Goal: Transaction & Acquisition: Purchase product/service

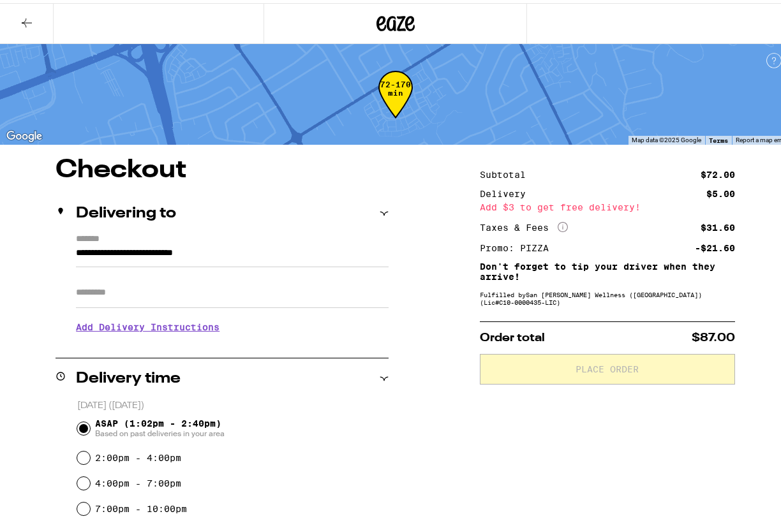
click at [28, 20] on icon at bounding box center [26, 19] width 15 height 15
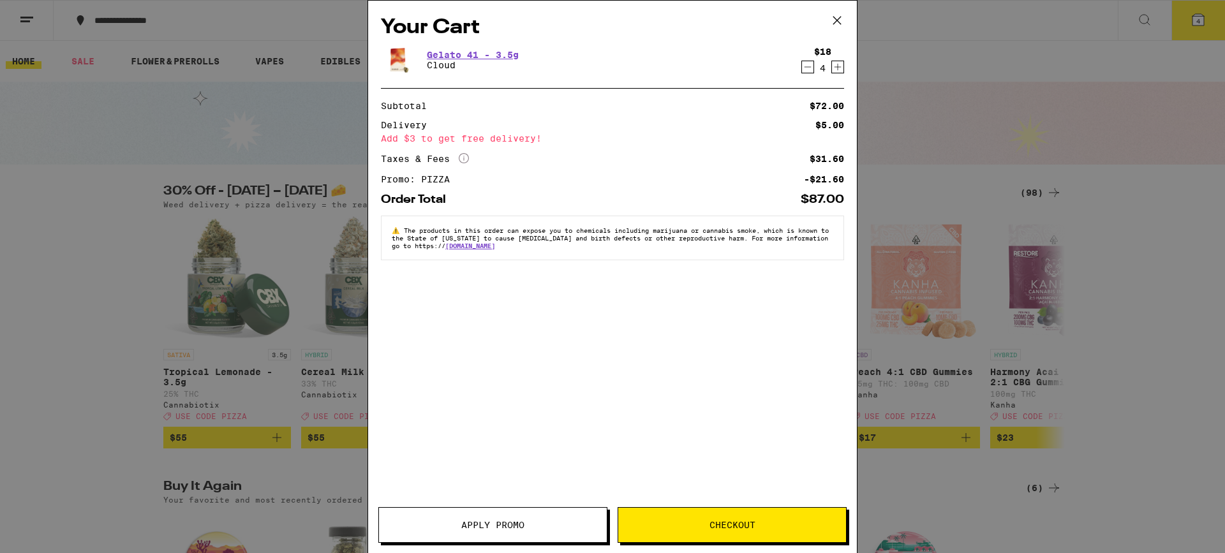
click at [780, 69] on icon "Increment" at bounding box center [837, 66] width 11 height 15
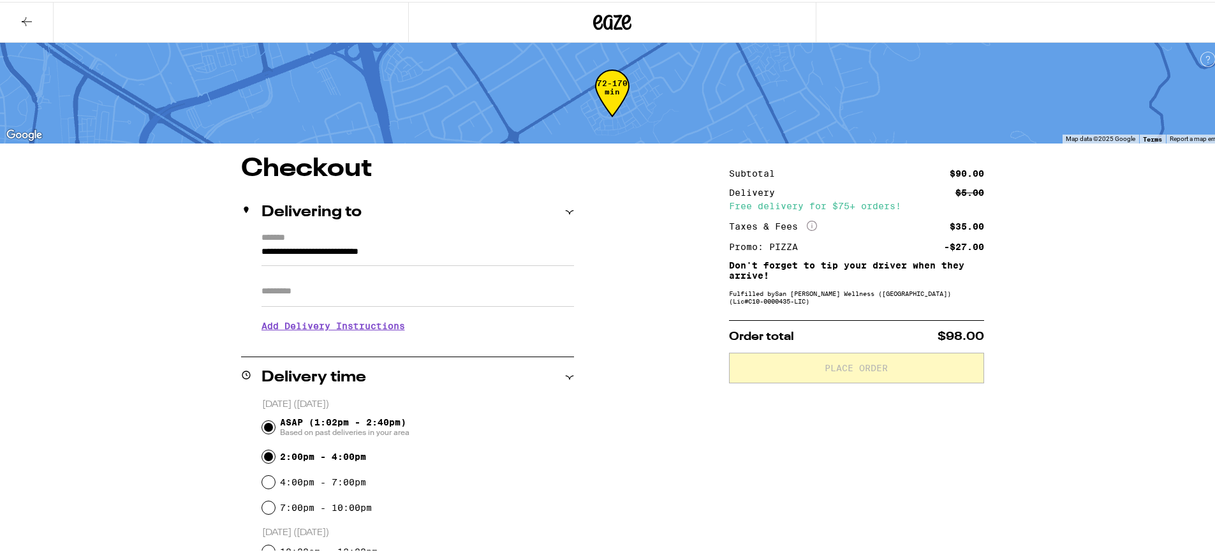
click at [263, 461] on input "2:00pm - 4:00pm" at bounding box center [268, 454] width 13 height 13
radio input "true"
click at [357, 328] on h3 "Add Delivery Instructions" at bounding box center [418, 323] width 313 height 29
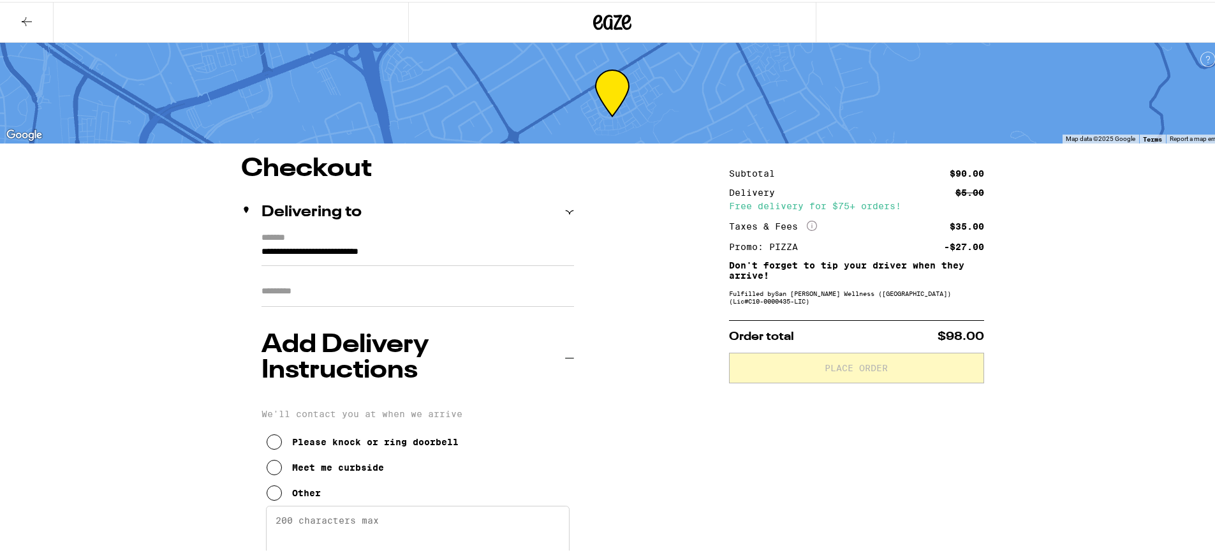
click at [272, 483] on icon at bounding box center [274, 490] width 15 height 15
click at [375, 504] on textarea "Enter any other delivery instructions you want driver to know" at bounding box center [418, 534] width 304 height 60
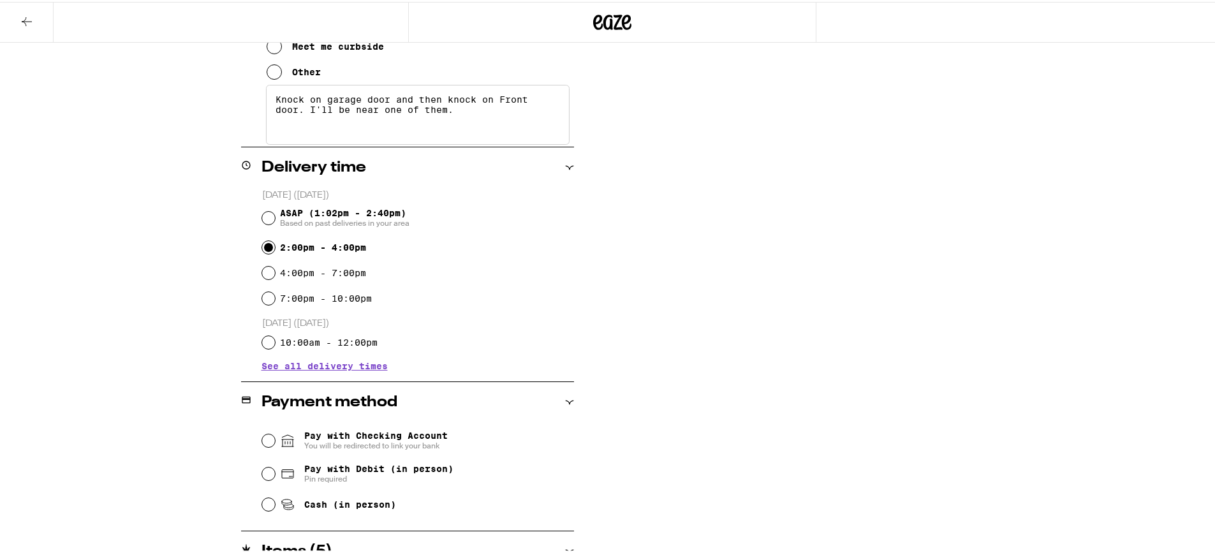
scroll to position [442, 0]
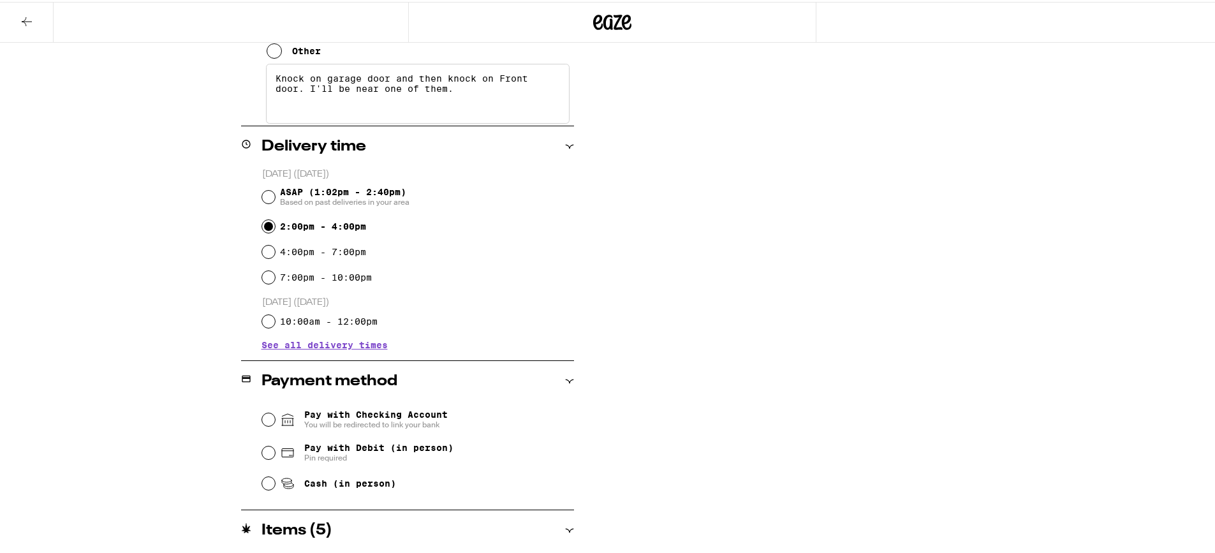
type textarea "Knock on garage door and then knock on Front door. I'll be near one of them."
click at [263, 475] on input "Cash (in person)" at bounding box center [268, 481] width 13 height 13
radio input "true"
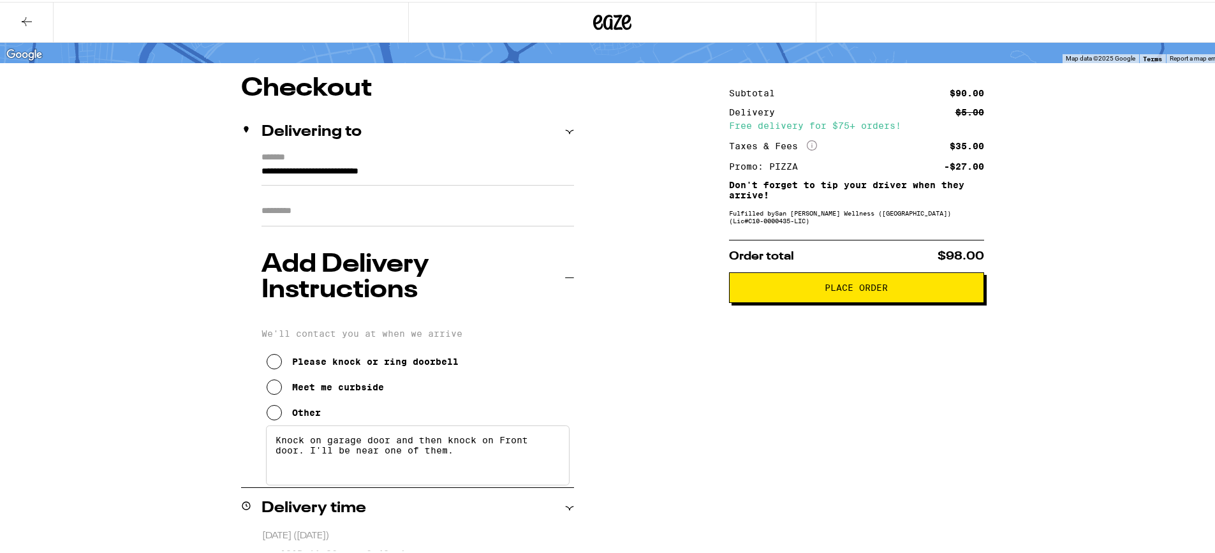
scroll to position [59, 0]
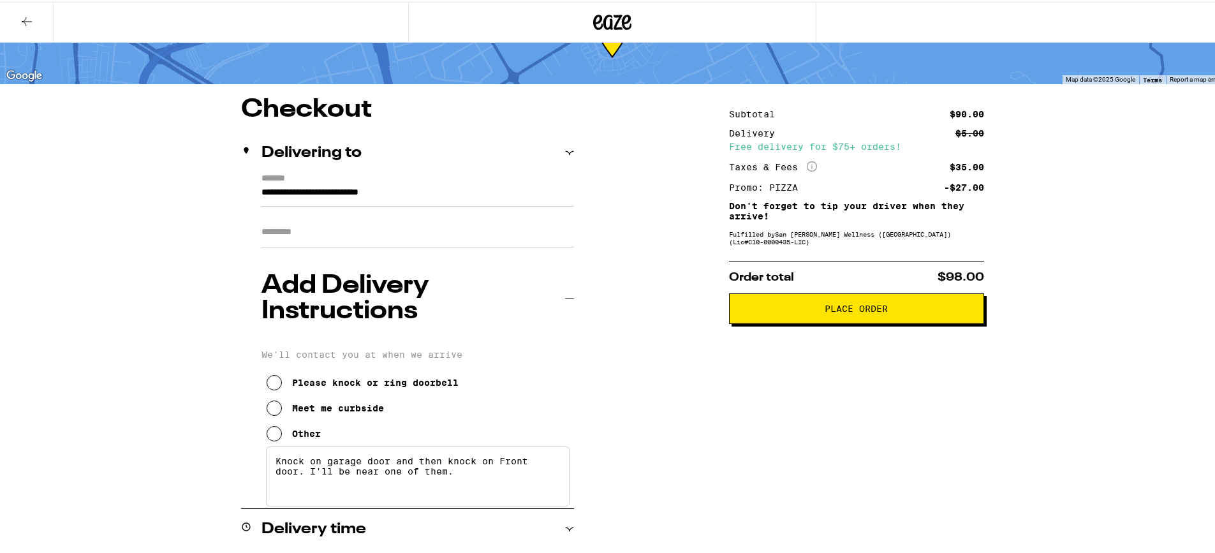
click at [780, 311] on span "Place Order" at bounding box center [856, 306] width 233 height 9
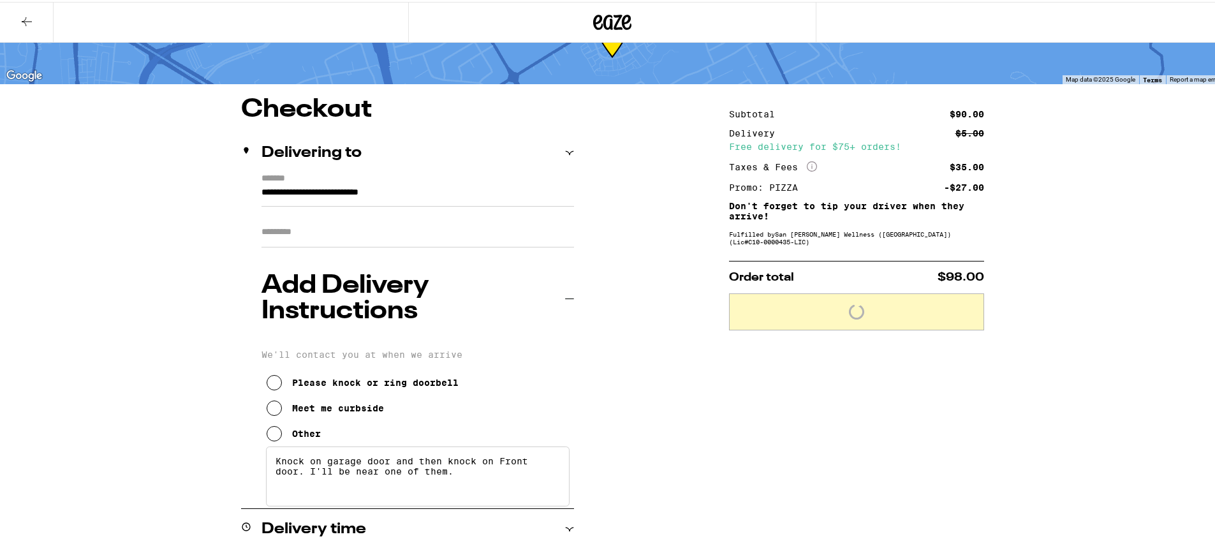
scroll to position [100, 0]
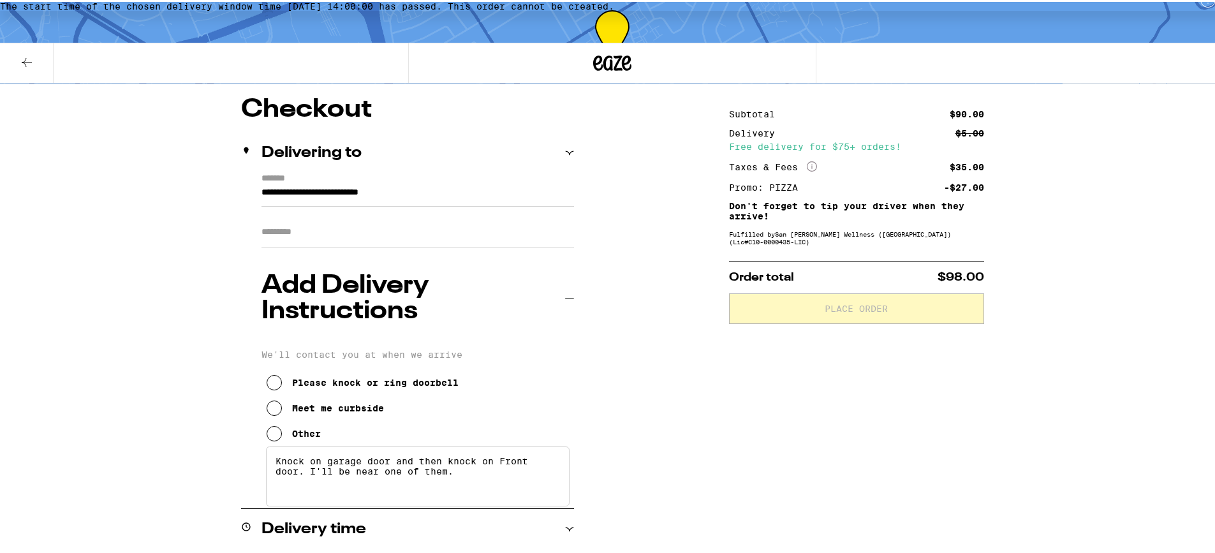
click at [609, 78] on div at bounding box center [612, 61] width 408 height 41
click at [20, 59] on icon at bounding box center [26, 60] width 15 height 15
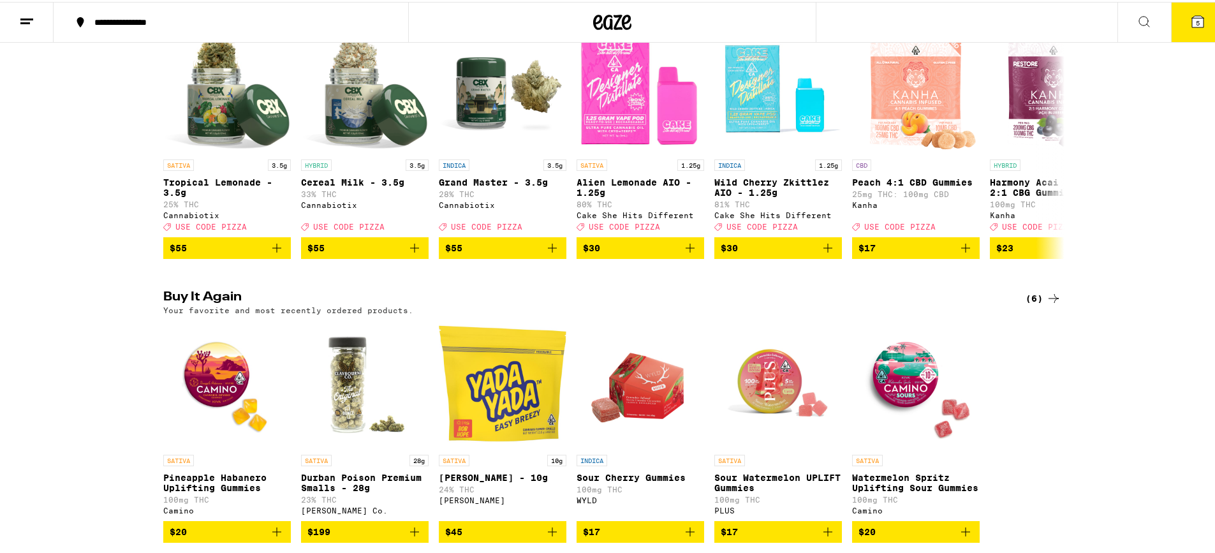
scroll to position [128, 0]
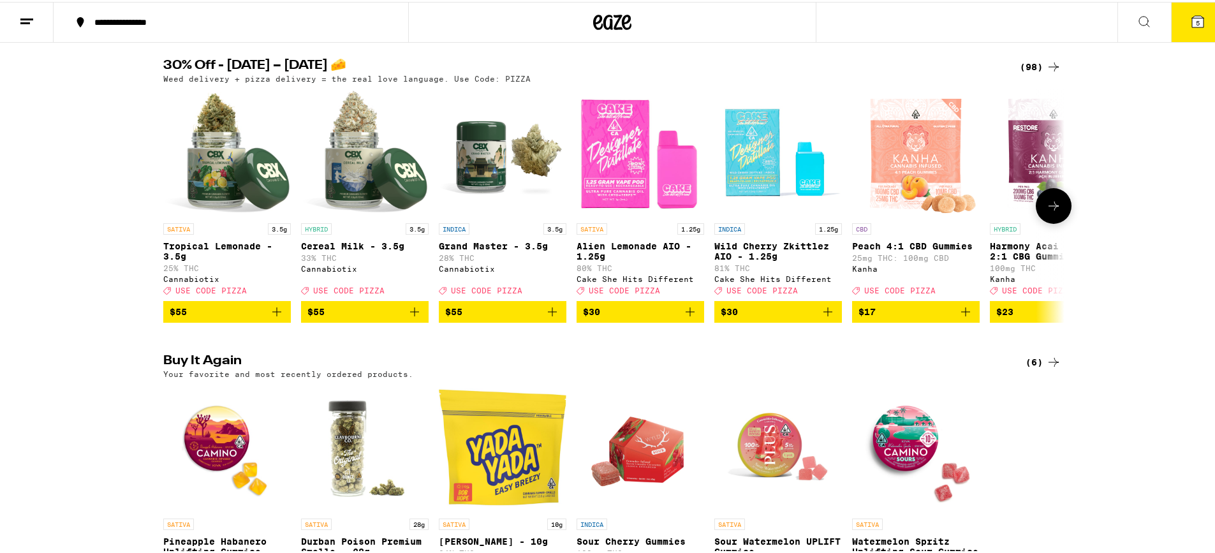
click at [780, 209] on icon at bounding box center [1054, 204] width 10 height 9
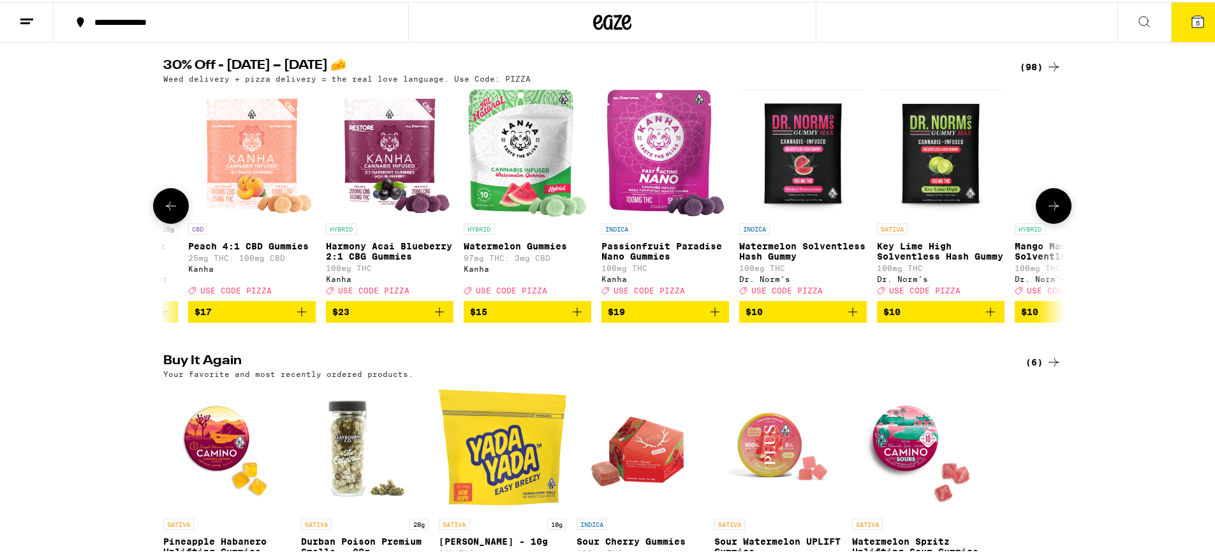
scroll to position [0, 759]
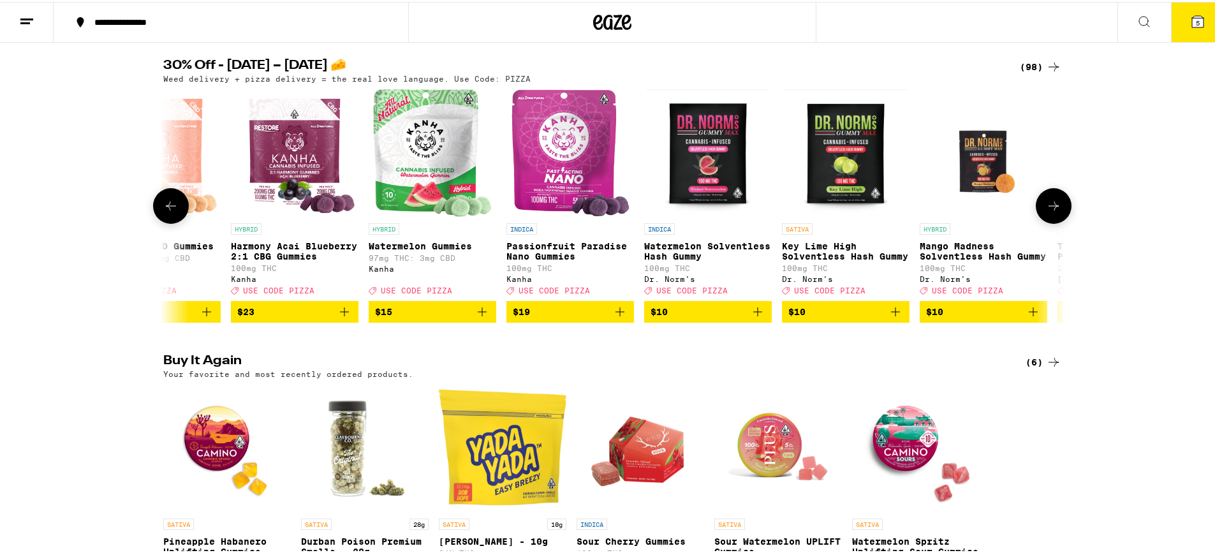
click at [780, 209] on icon at bounding box center [1054, 204] width 10 height 9
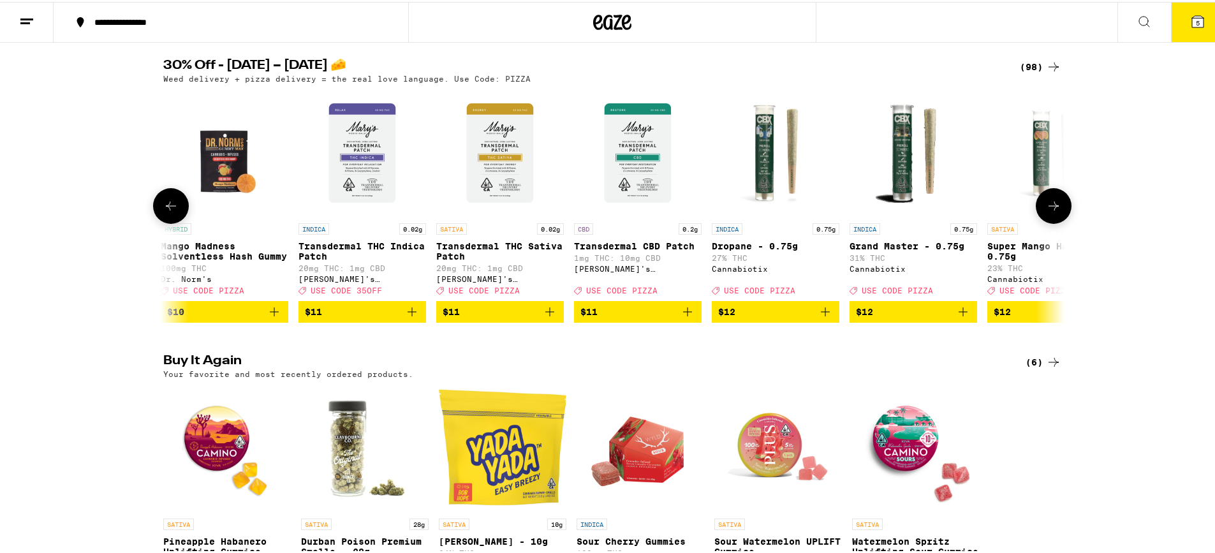
click at [780, 209] on icon at bounding box center [1054, 204] width 10 height 9
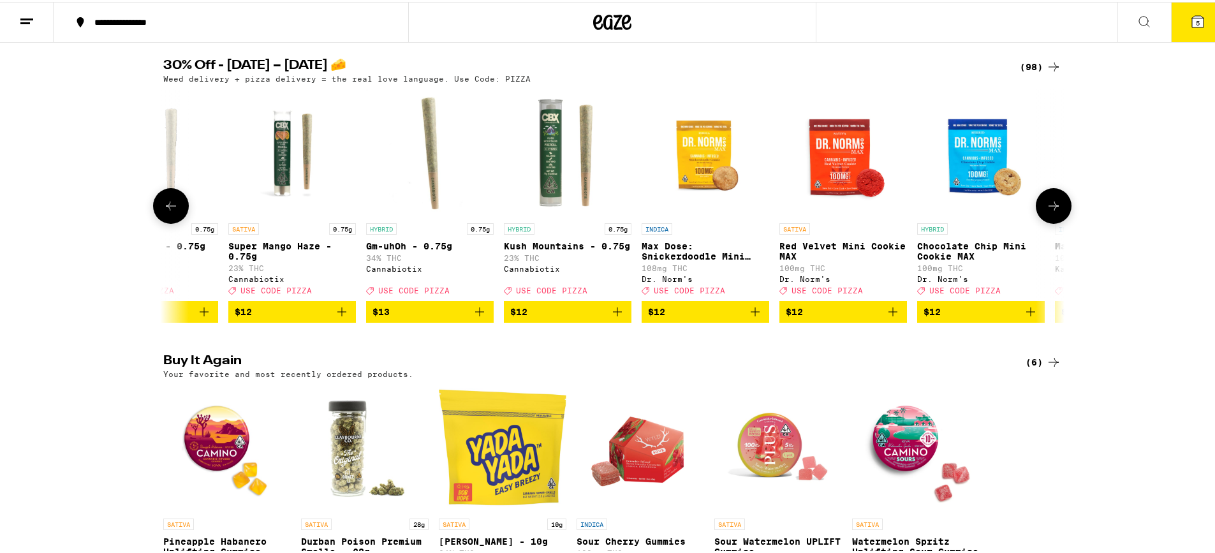
click at [780, 209] on icon at bounding box center [1054, 204] width 10 height 9
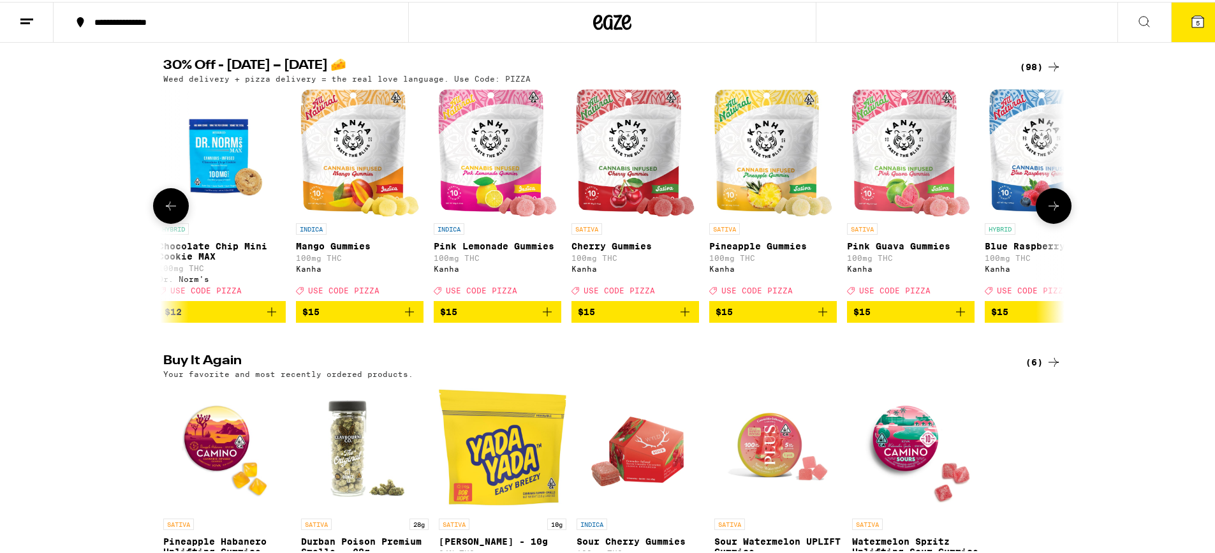
click at [780, 209] on icon at bounding box center [1054, 204] width 10 height 9
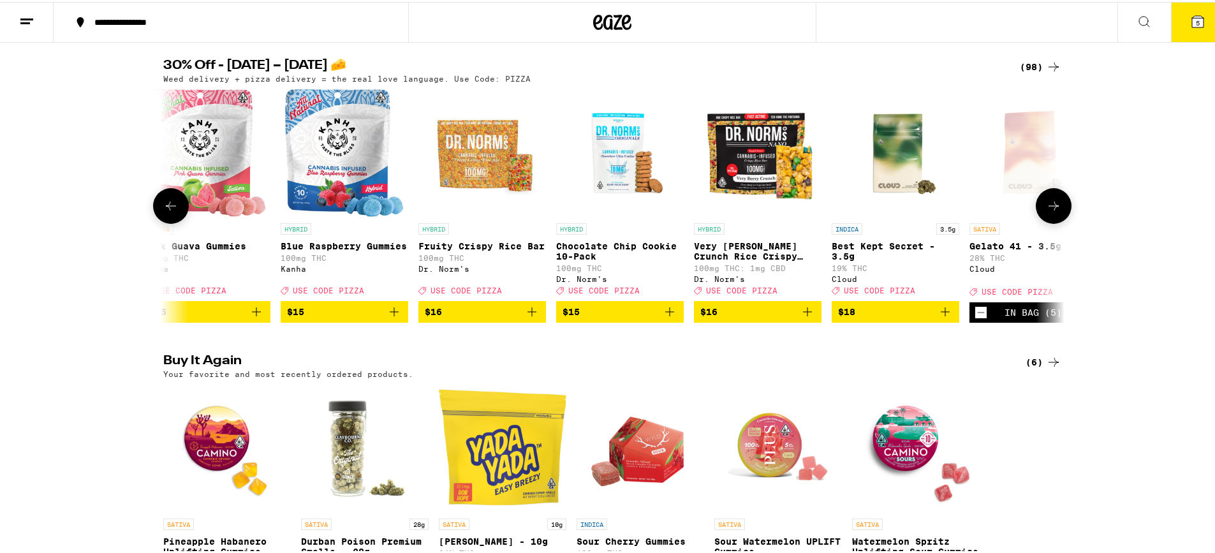
scroll to position [0, 3795]
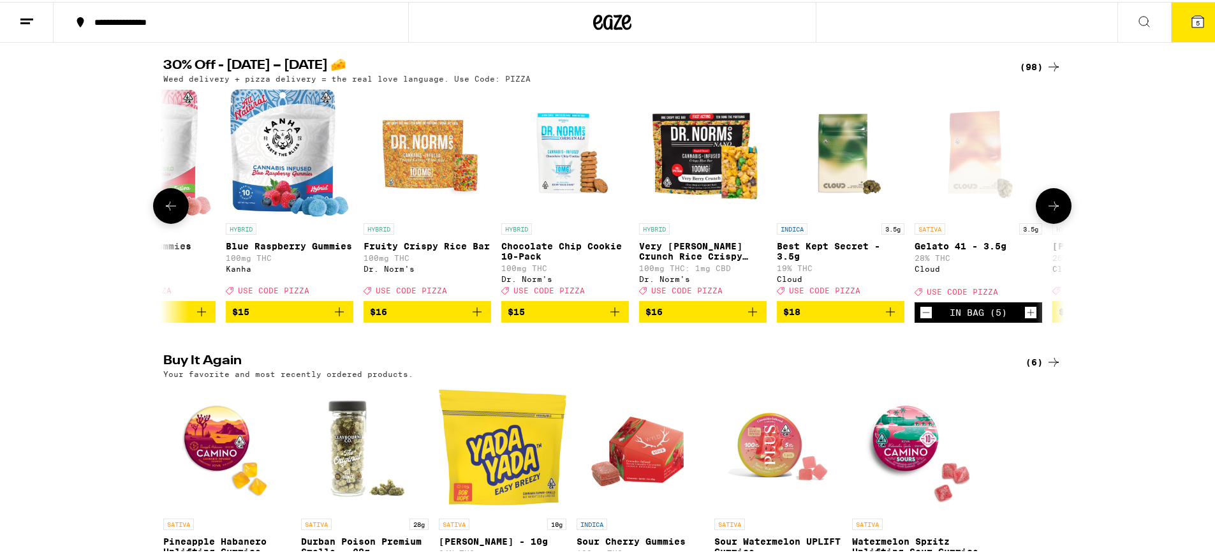
click at [780, 209] on icon at bounding box center [1054, 204] width 10 height 9
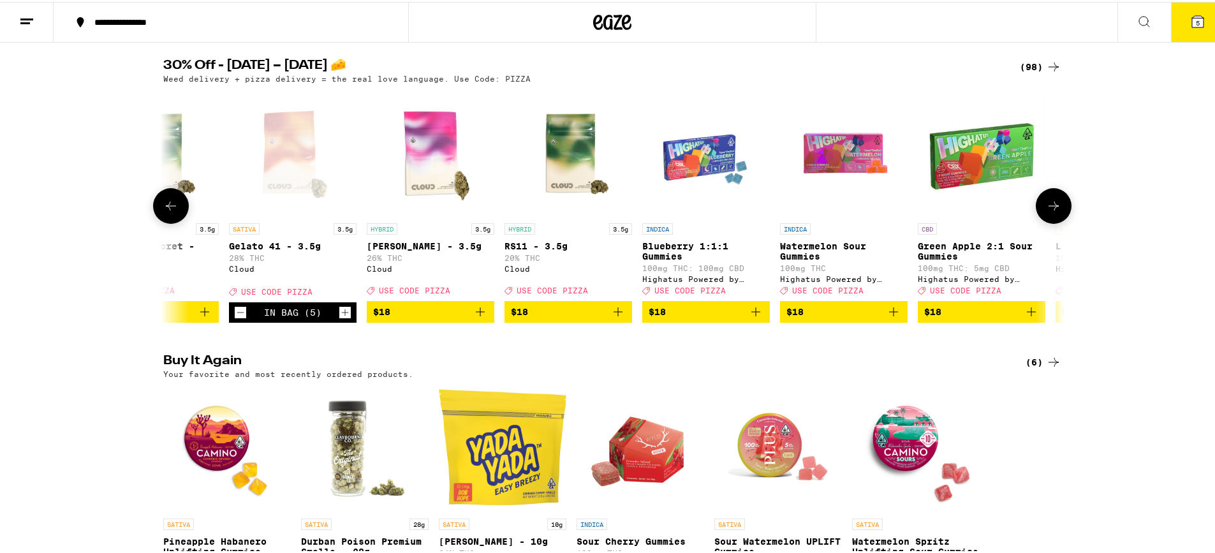
scroll to position [0, 4554]
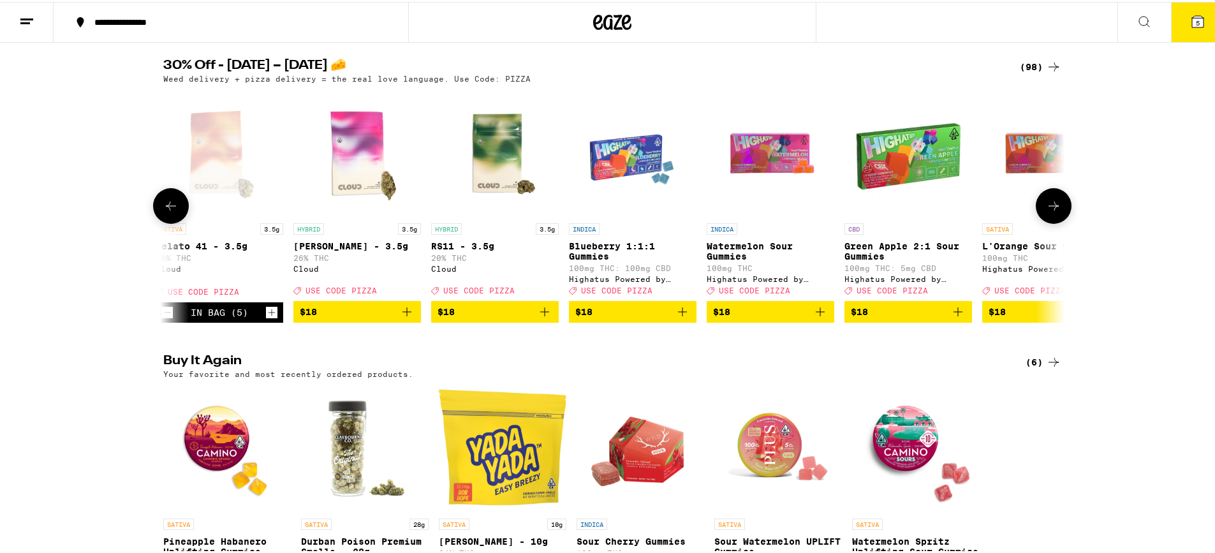
click at [163, 212] on icon at bounding box center [170, 203] width 15 height 15
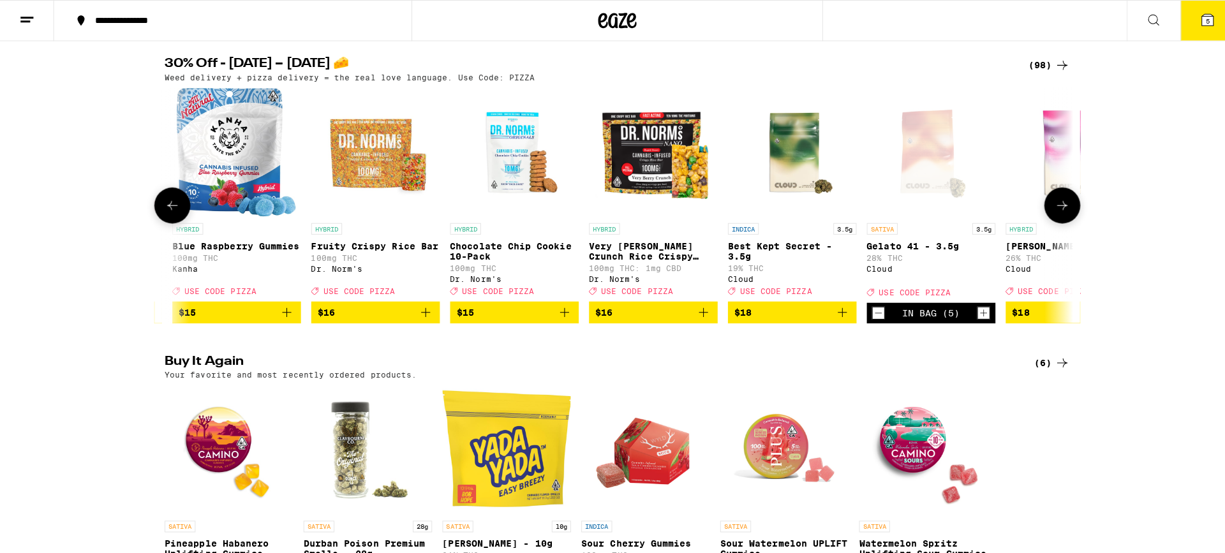
scroll to position [0, 3795]
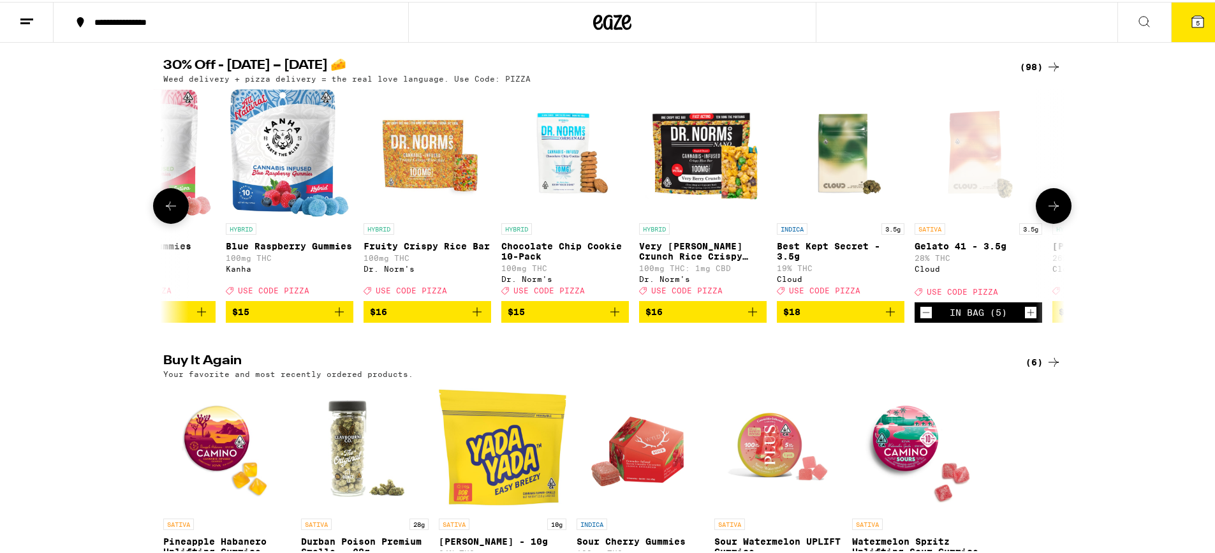
click at [780, 321] on div "In Bag (5)" at bounding box center [978, 310] width 57 height 20
click at [780, 26] on button "5" at bounding box center [1198, 21] width 54 height 40
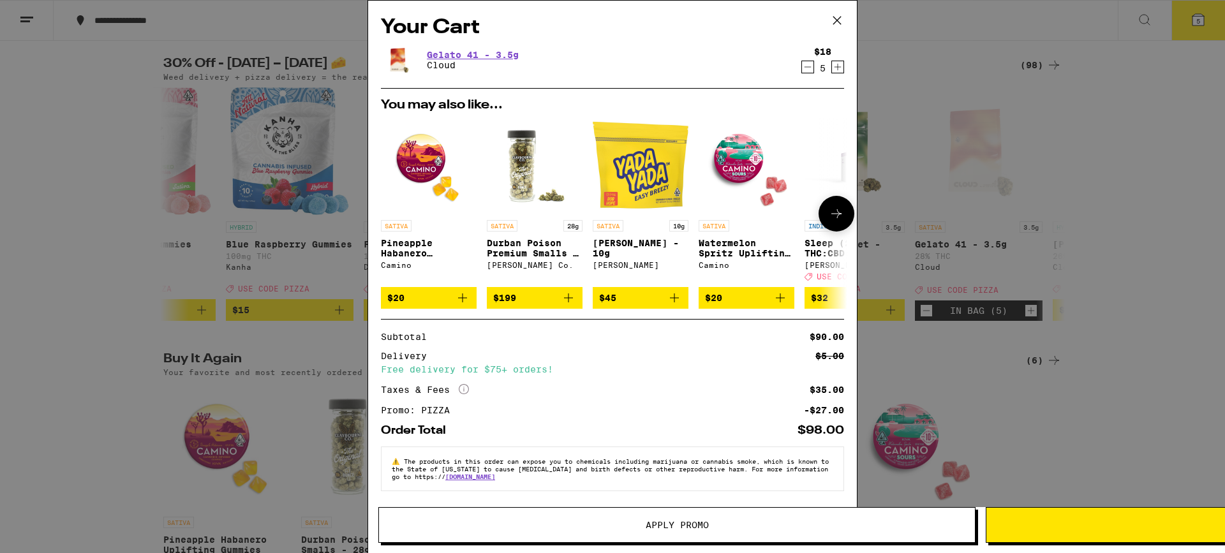
scroll to position [9, 0]
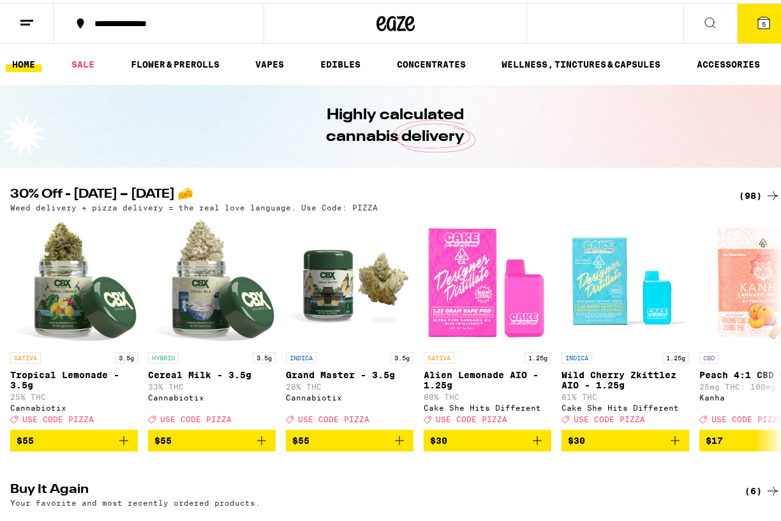
click at [762, 18] on span "5" at bounding box center [764, 21] width 4 height 8
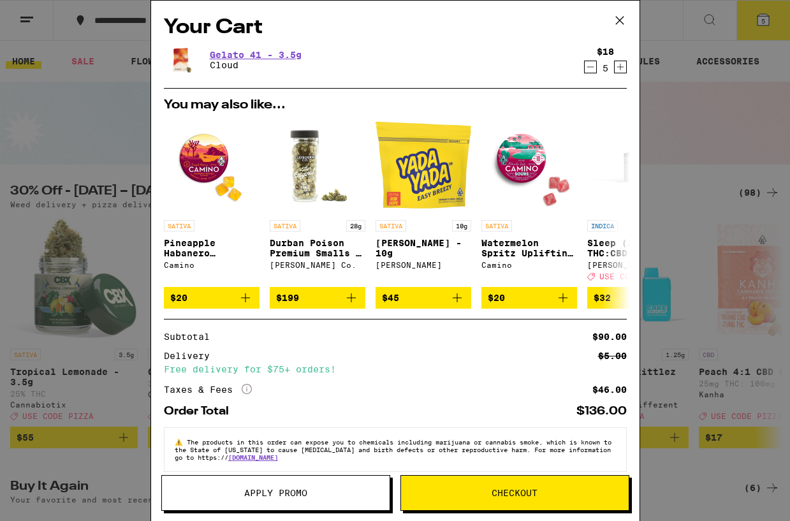
click at [359, 494] on span "Apply Promo" at bounding box center [276, 493] width 228 height 9
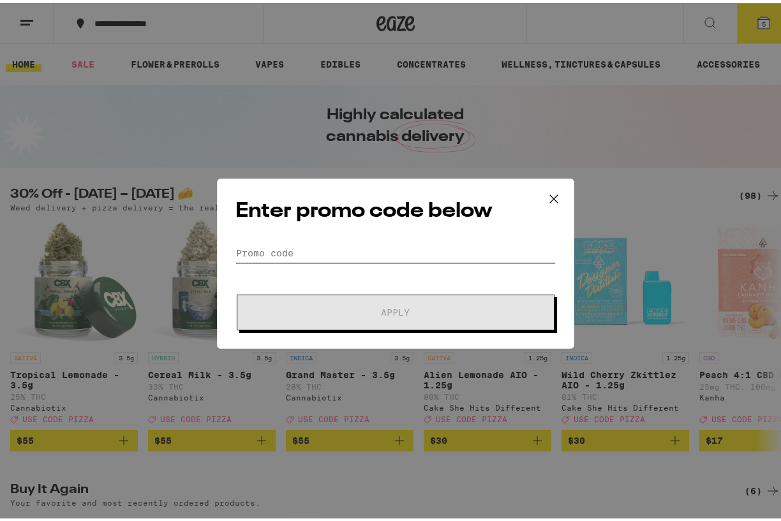
click at [300, 254] on input "Promo Code" at bounding box center [395, 249] width 320 height 19
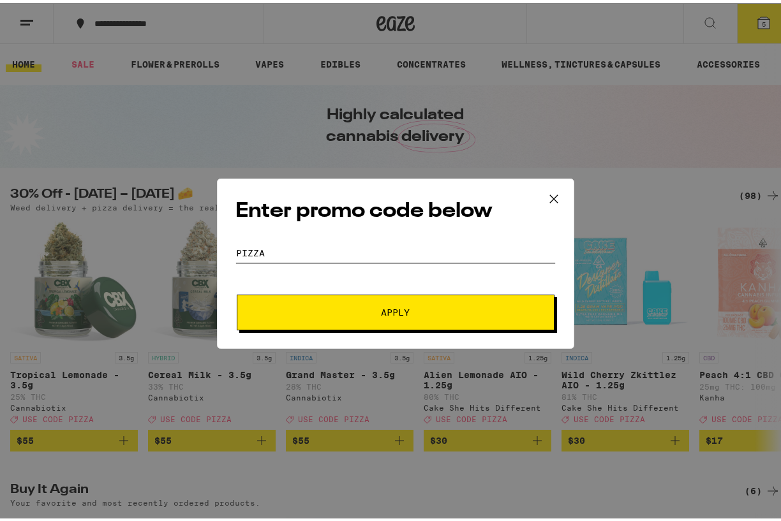
type input "PIZZA"
click at [341, 304] on button "Apply" at bounding box center [396, 309] width 318 height 36
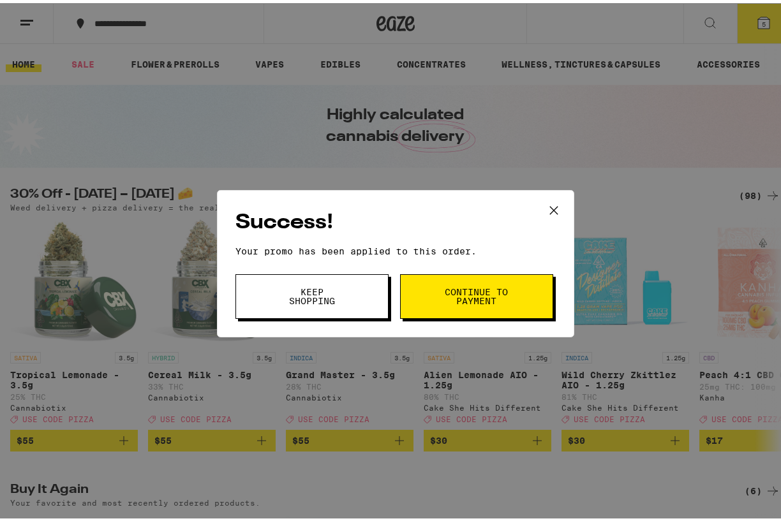
click at [469, 299] on span "Continue to payment" at bounding box center [476, 293] width 65 height 18
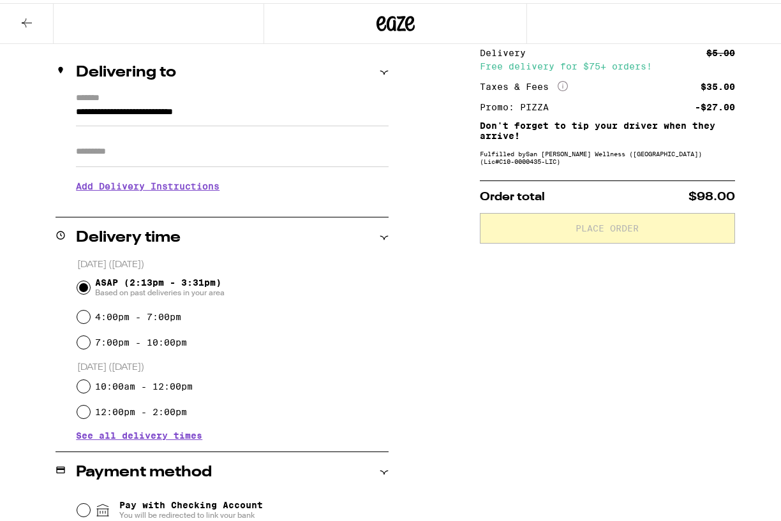
scroll to position [191, 0]
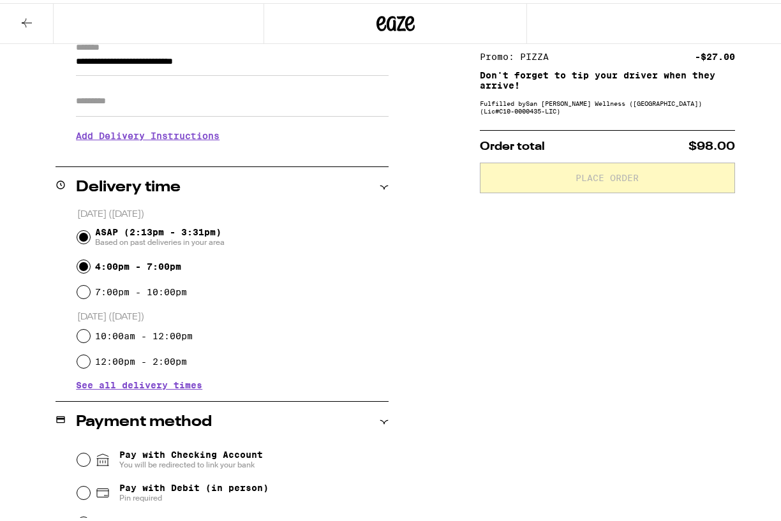
click at [81, 264] on input "4:00pm - 7:00pm" at bounding box center [83, 263] width 13 height 13
radio input "true"
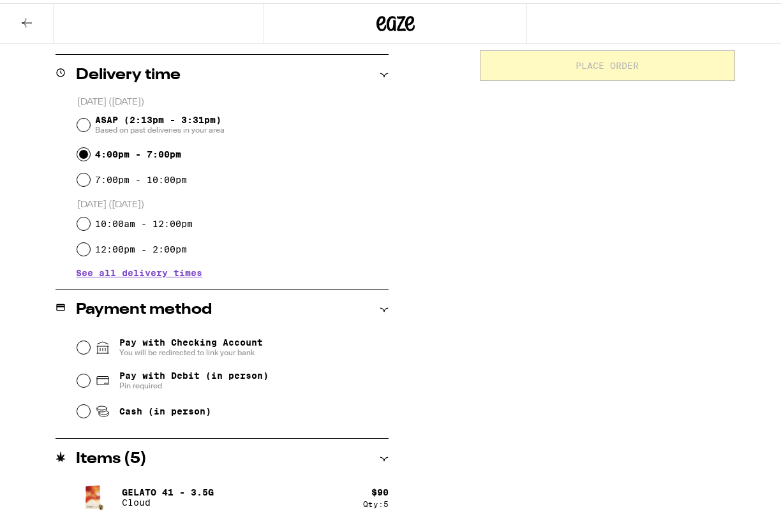
scroll to position [306, 0]
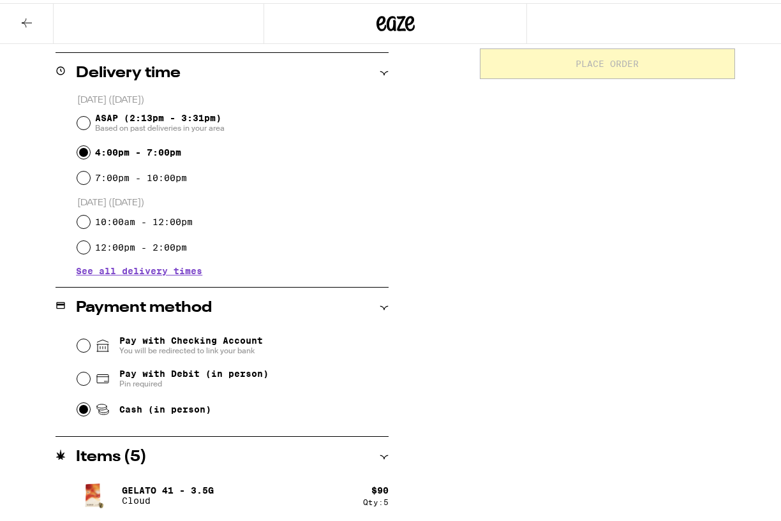
click at [84, 408] on input "Cash (in person)" at bounding box center [83, 406] width 13 height 13
radio input "true"
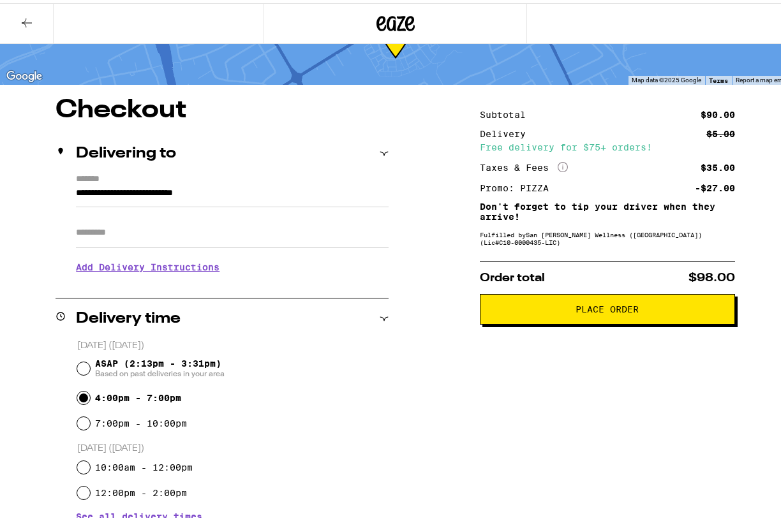
scroll to position [191, 0]
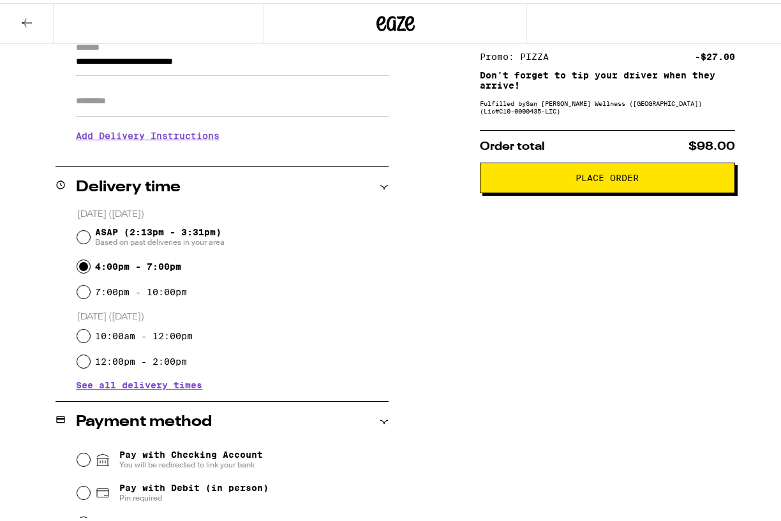
click at [631, 179] on span "Place Order" at bounding box center [606, 174] width 63 height 9
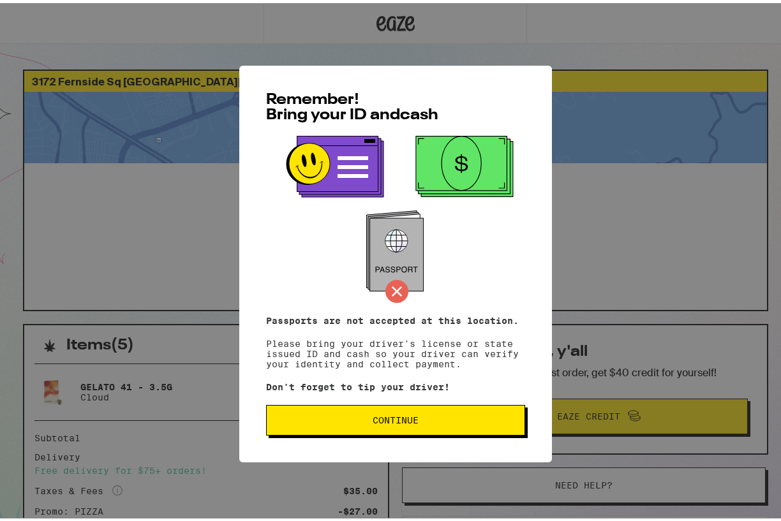
click at [436, 422] on span "Continue" at bounding box center [395, 417] width 237 height 9
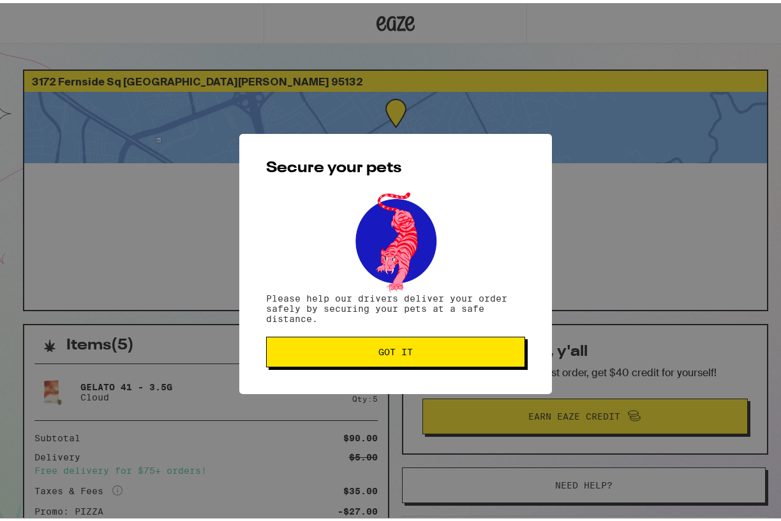
click at [415, 351] on span "Got it" at bounding box center [395, 348] width 237 height 9
